Goal: Task Accomplishment & Management: Manage account settings

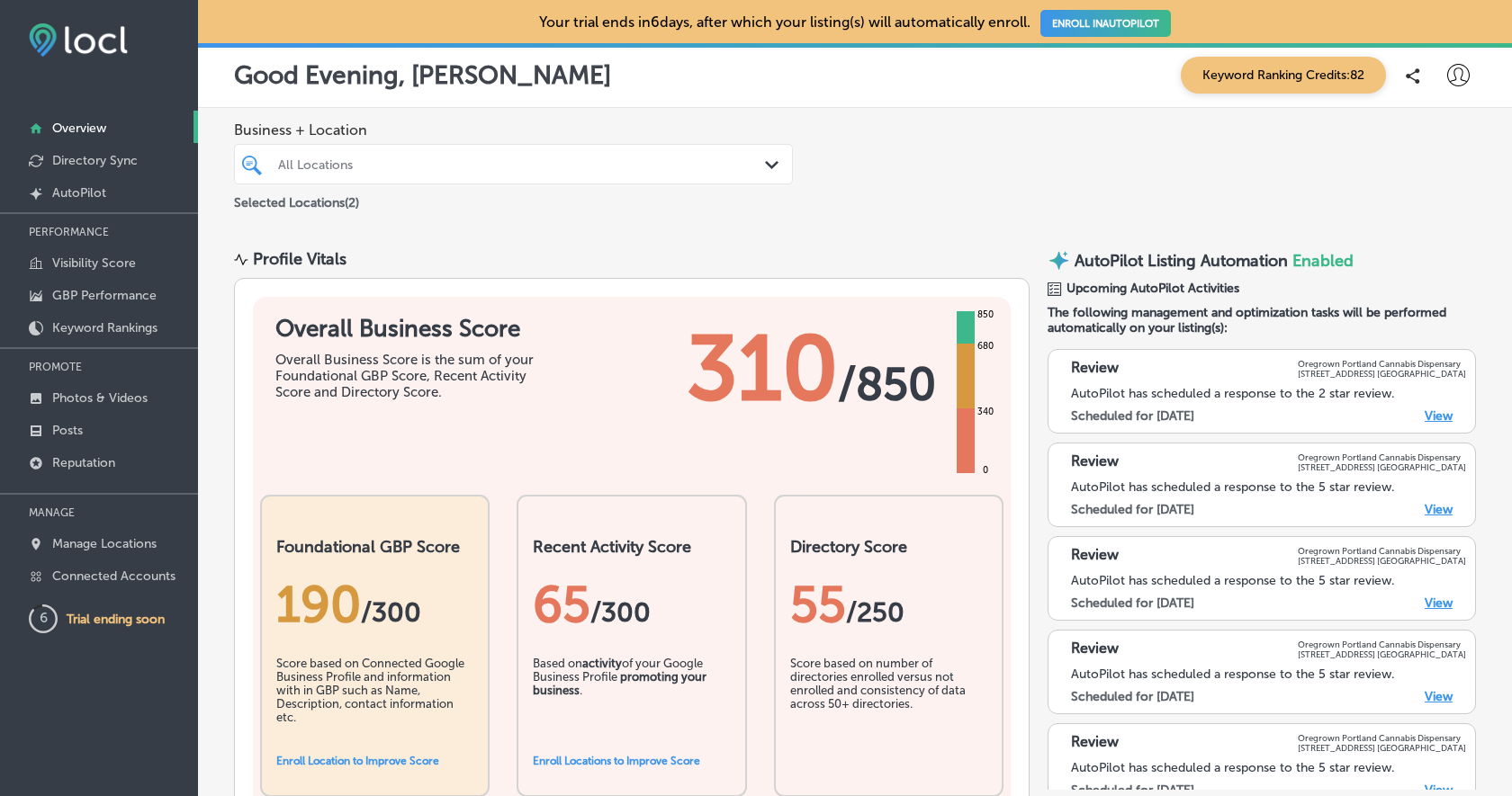
click at [753, 162] on div "All Locations" at bounding box center [522, 163] width 488 height 15
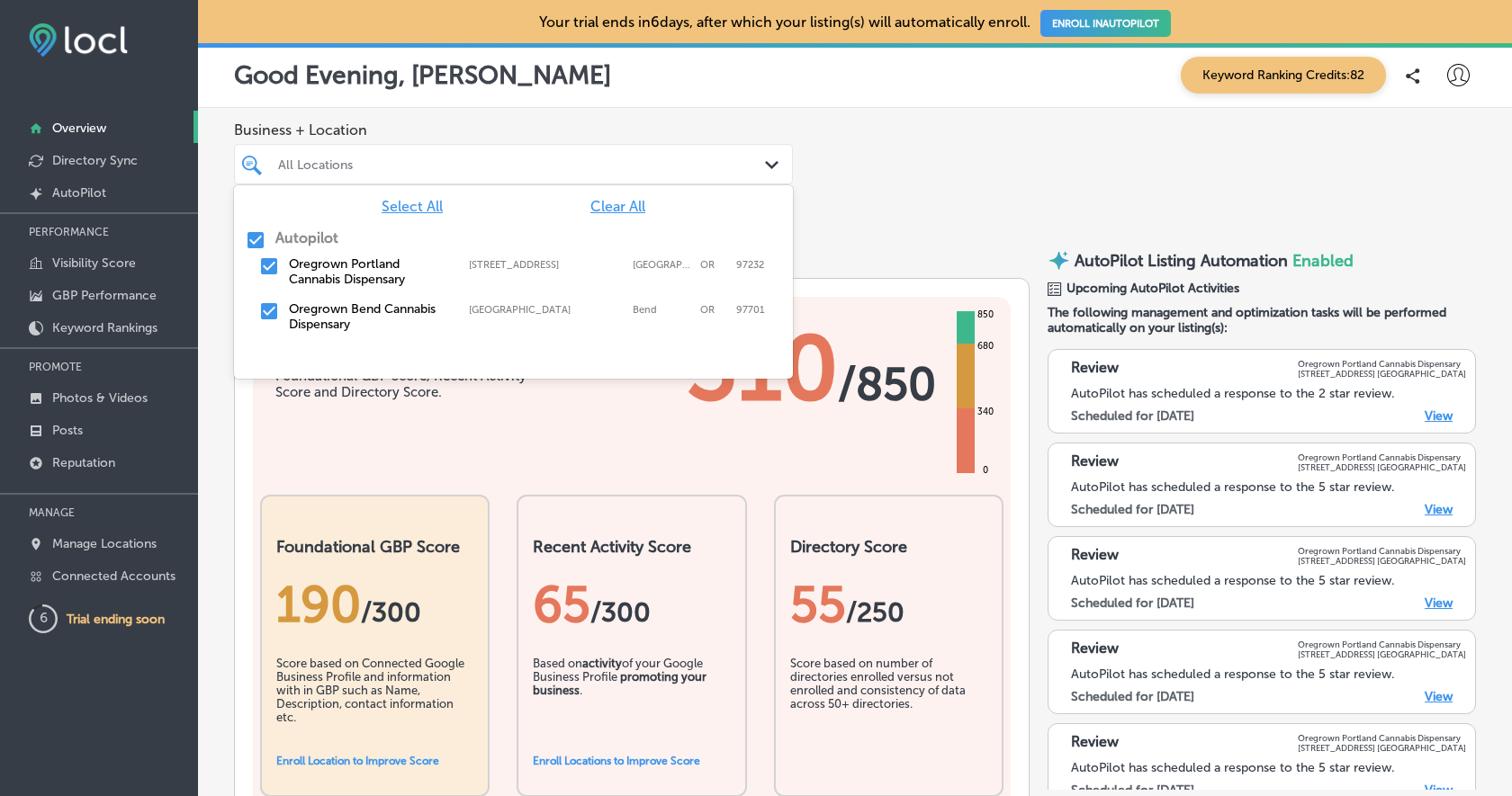
click at [930, 164] on div "Business + Location option focused, 1 of 2. 3 results available. Use Up and Dow…" at bounding box center [854, 168] width 1313 height 119
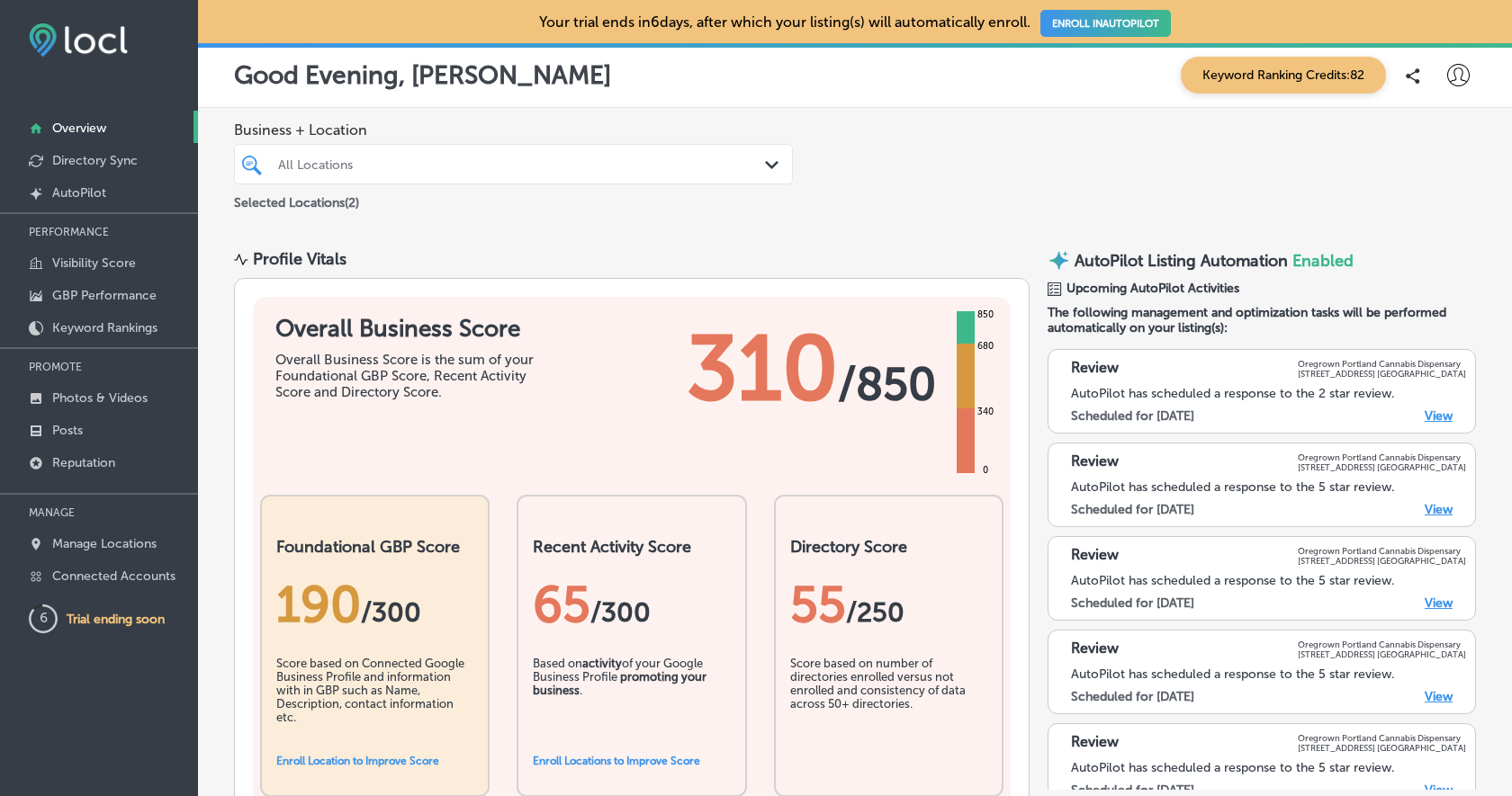
click at [83, 133] on p "Overview" at bounding box center [79, 128] width 54 height 15
click at [1455, 75] on icon at bounding box center [1458, 75] width 23 height 23
click at [1468, 227] on li "Log Out" at bounding box center [1425, 232] width 125 height 42
